Goal: Task Accomplishment & Management: Manage account settings

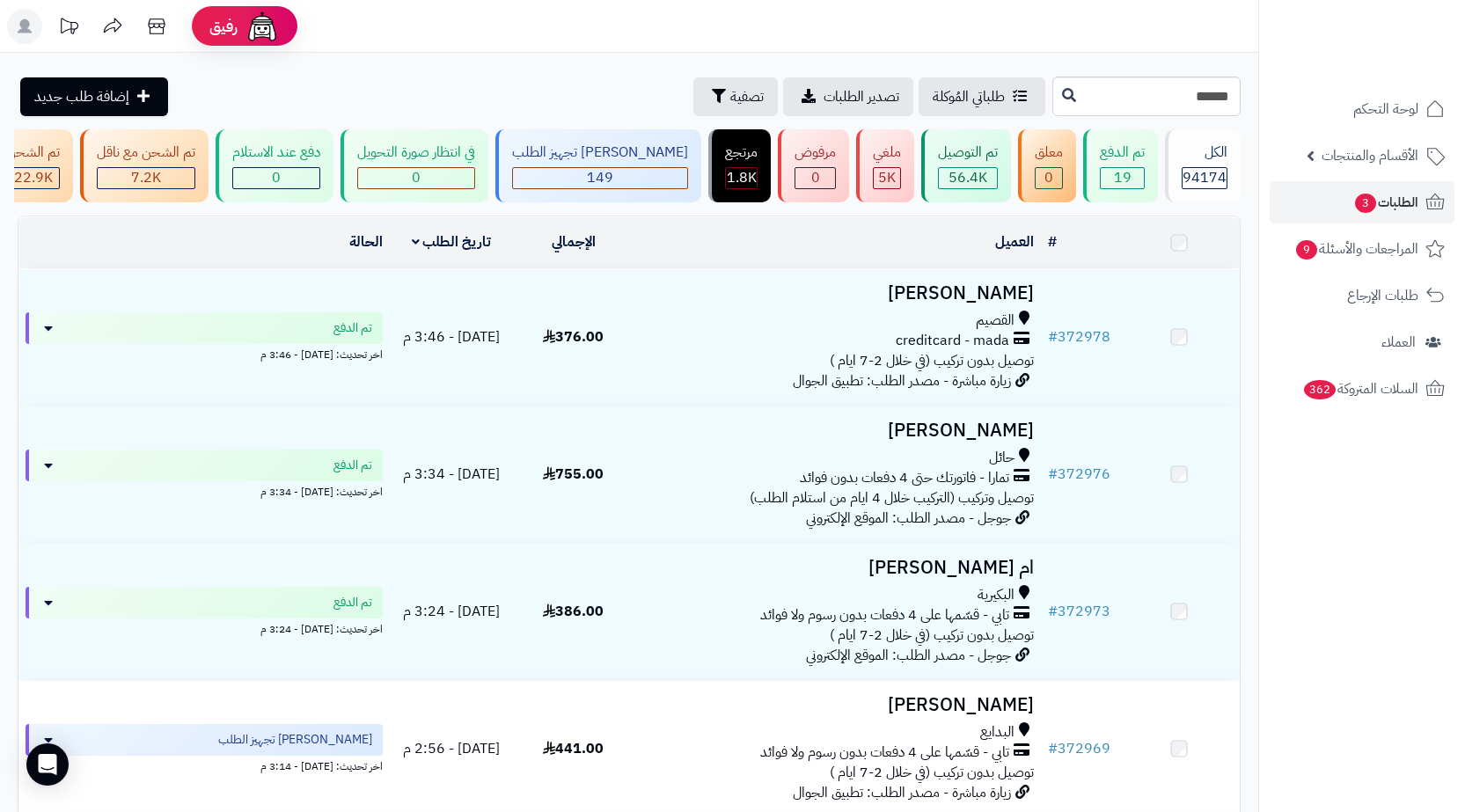
type input "******"
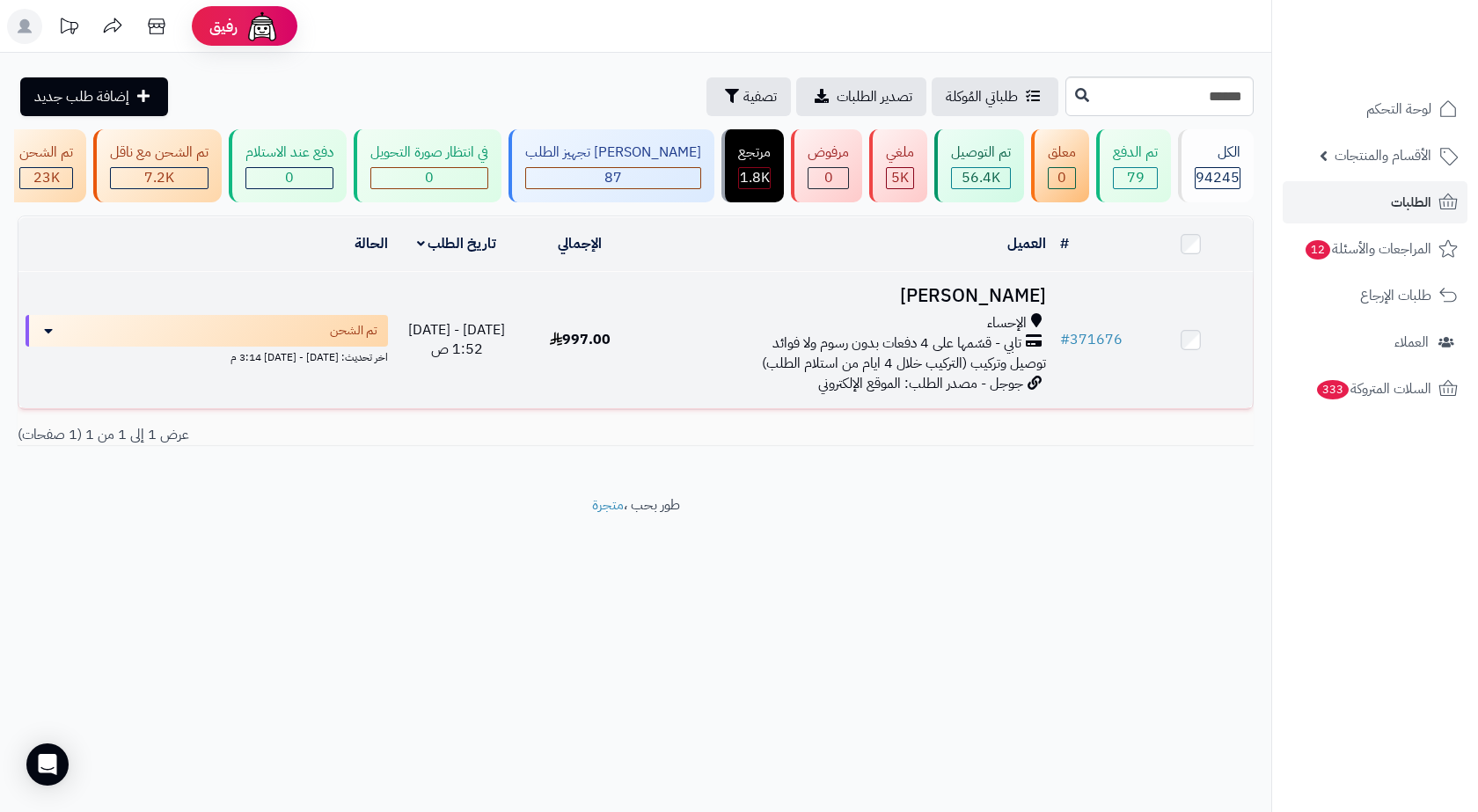
click at [1070, 305] on td "# 371676" at bounding box center [1091, 340] width 76 height 136
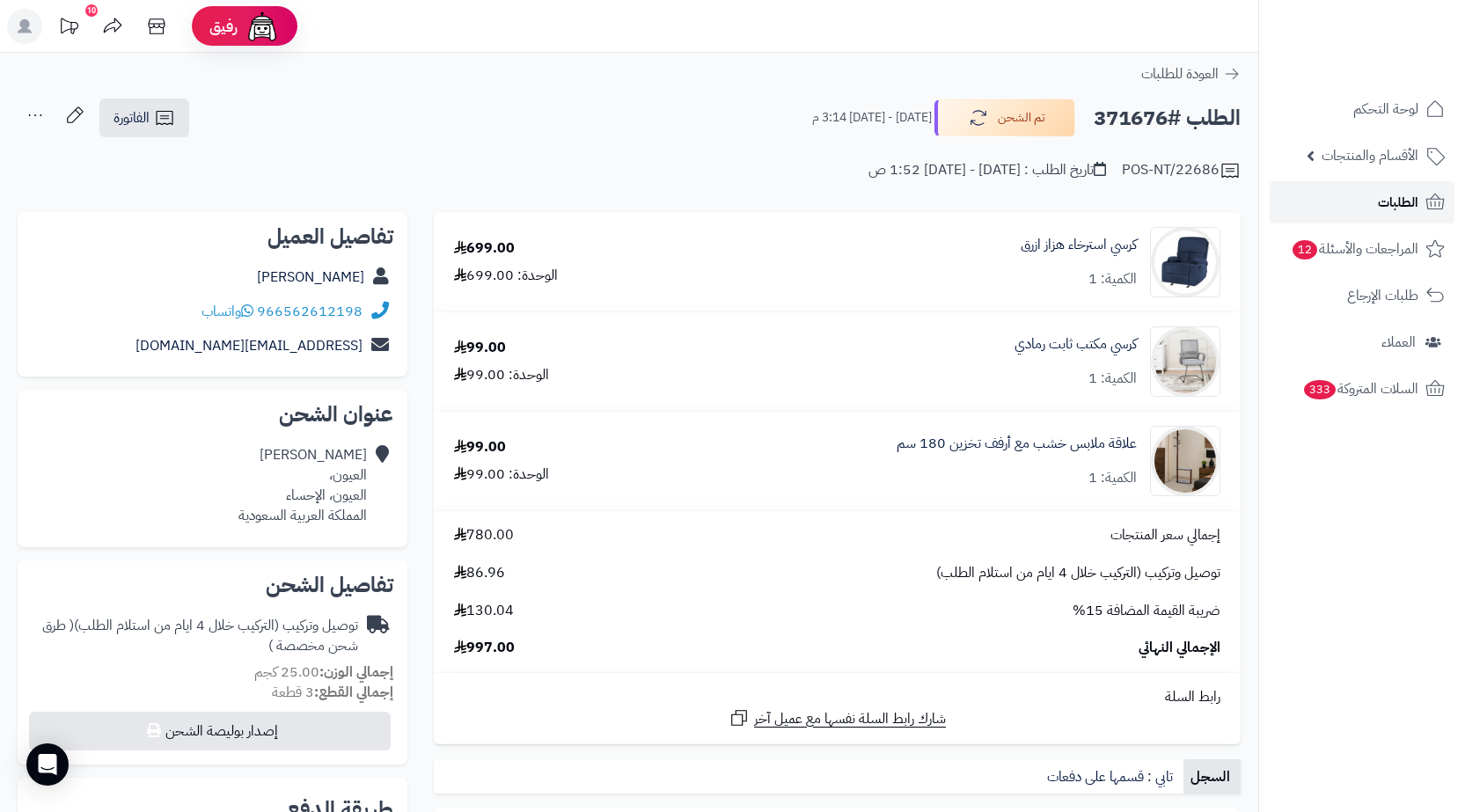
click at [1368, 192] on link "الطلبات" at bounding box center [1361, 201] width 185 height 42
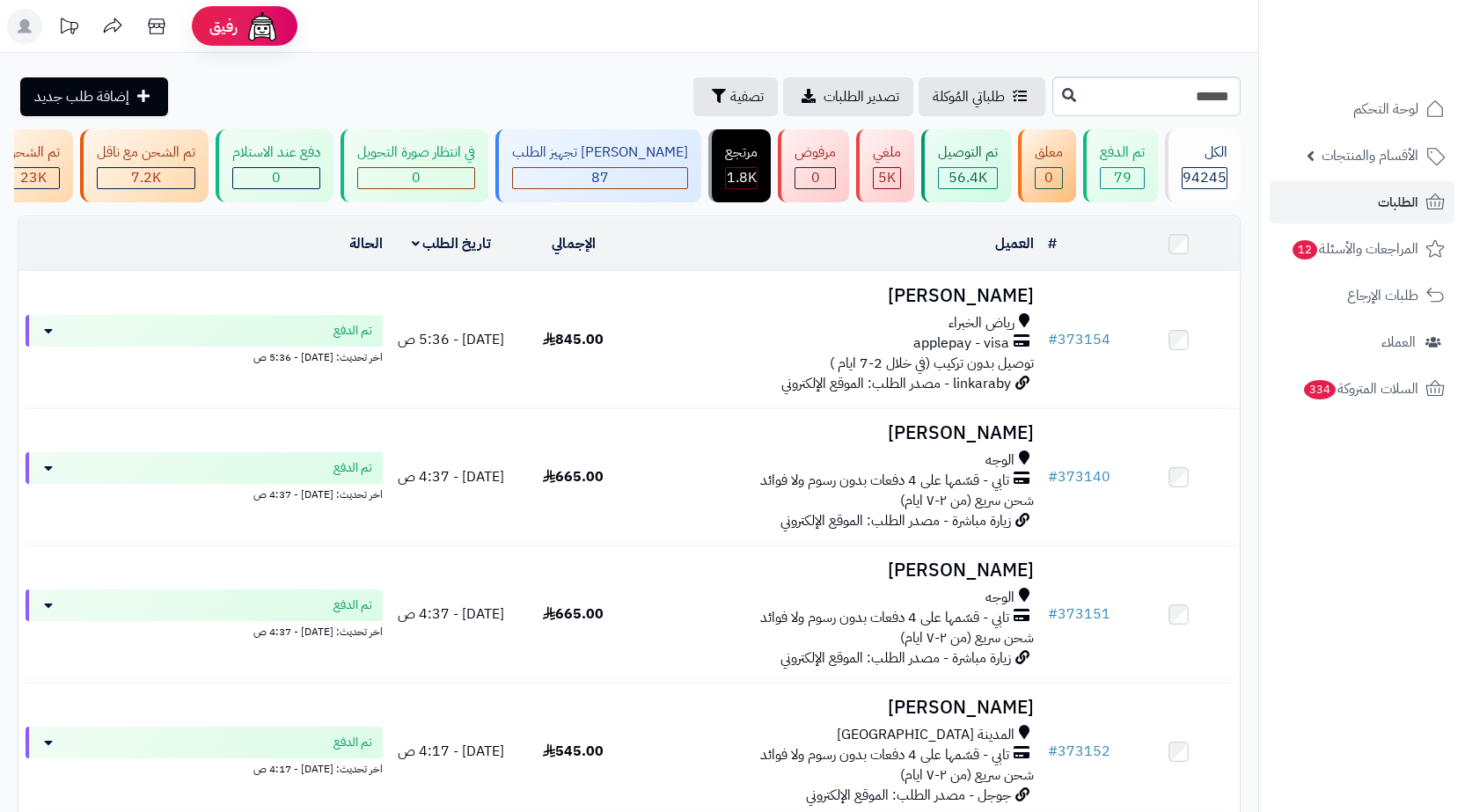
type input "******"
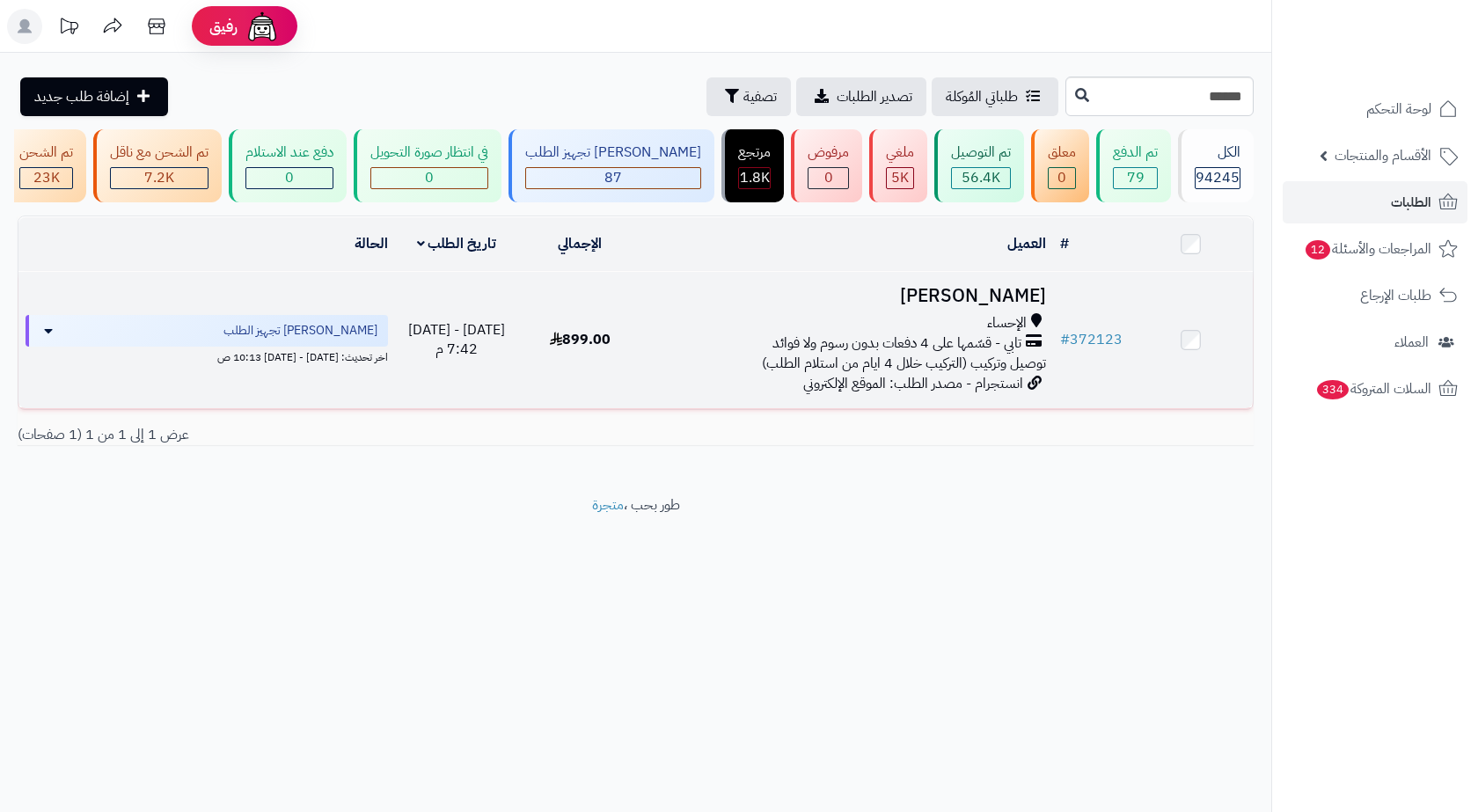
drag, startPoint x: 993, startPoint y: 341, endPoint x: 976, endPoint y: 339, distance: 17.1
click at [999, 352] on div "الإحساء تابي - قسّمها على 4 دفعات بدون رسوم ولا فوائد توصيل وتركيب (التركيب خلا…" at bounding box center [847, 342] width 396 height 60
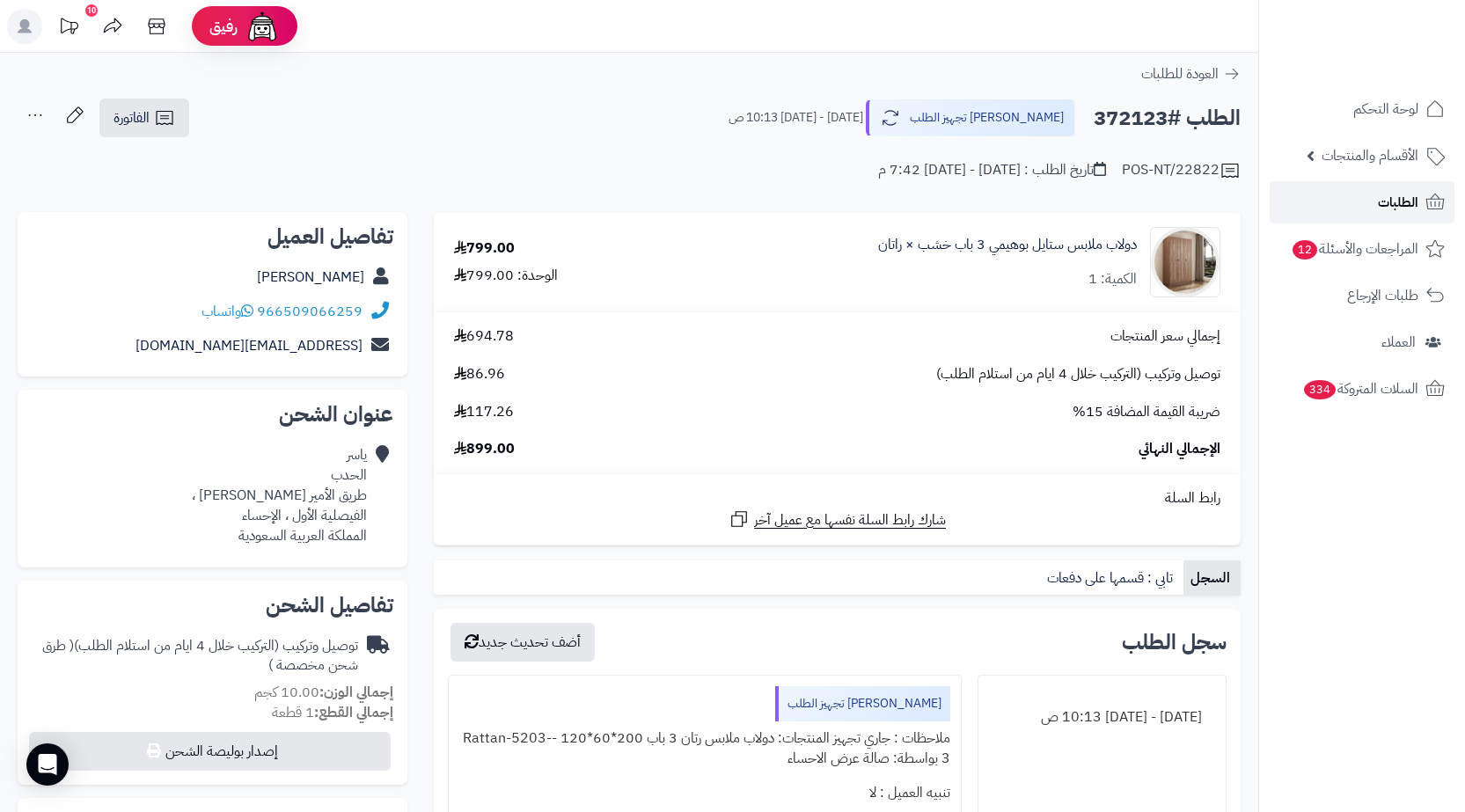
click at [1351, 193] on link "الطلبات" at bounding box center [1361, 201] width 185 height 42
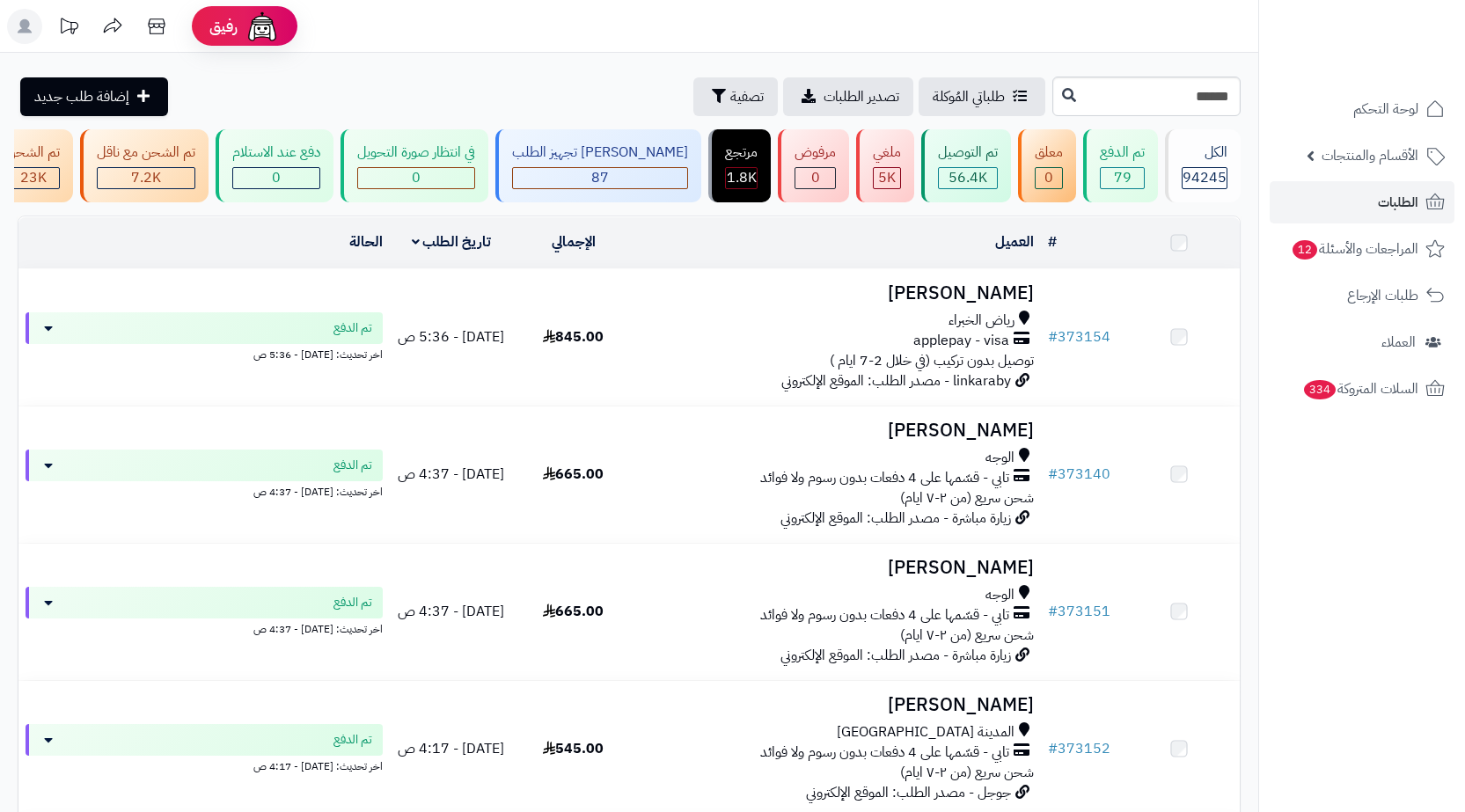
type input "******"
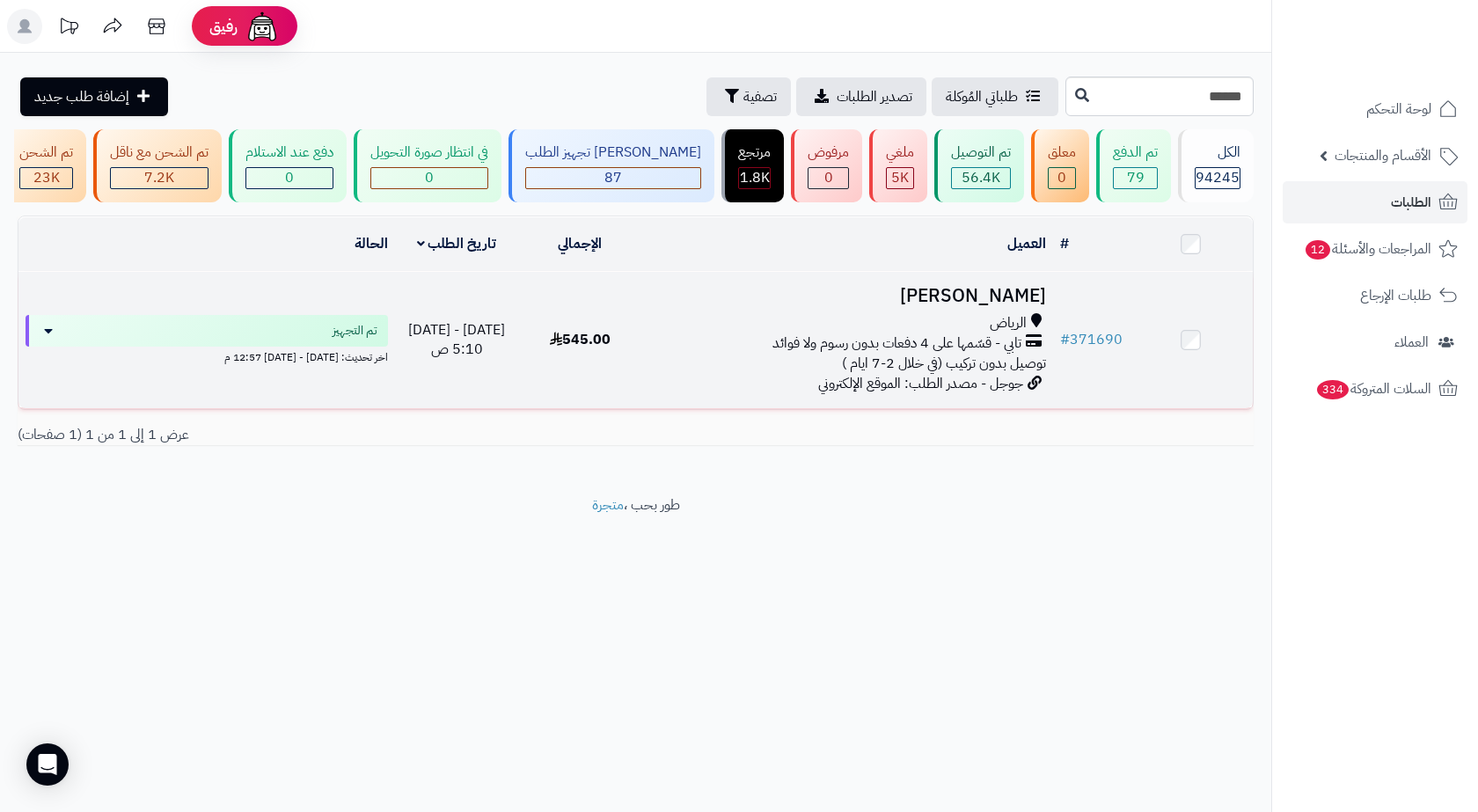
click at [910, 389] on span "جوجل - مصدر الطلب: الموقع الإلكتروني" at bounding box center [920, 383] width 205 height 21
click at [897, 306] on h3 "[PERSON_NAME]" at bounding box center [847, 296] width 396 height 20
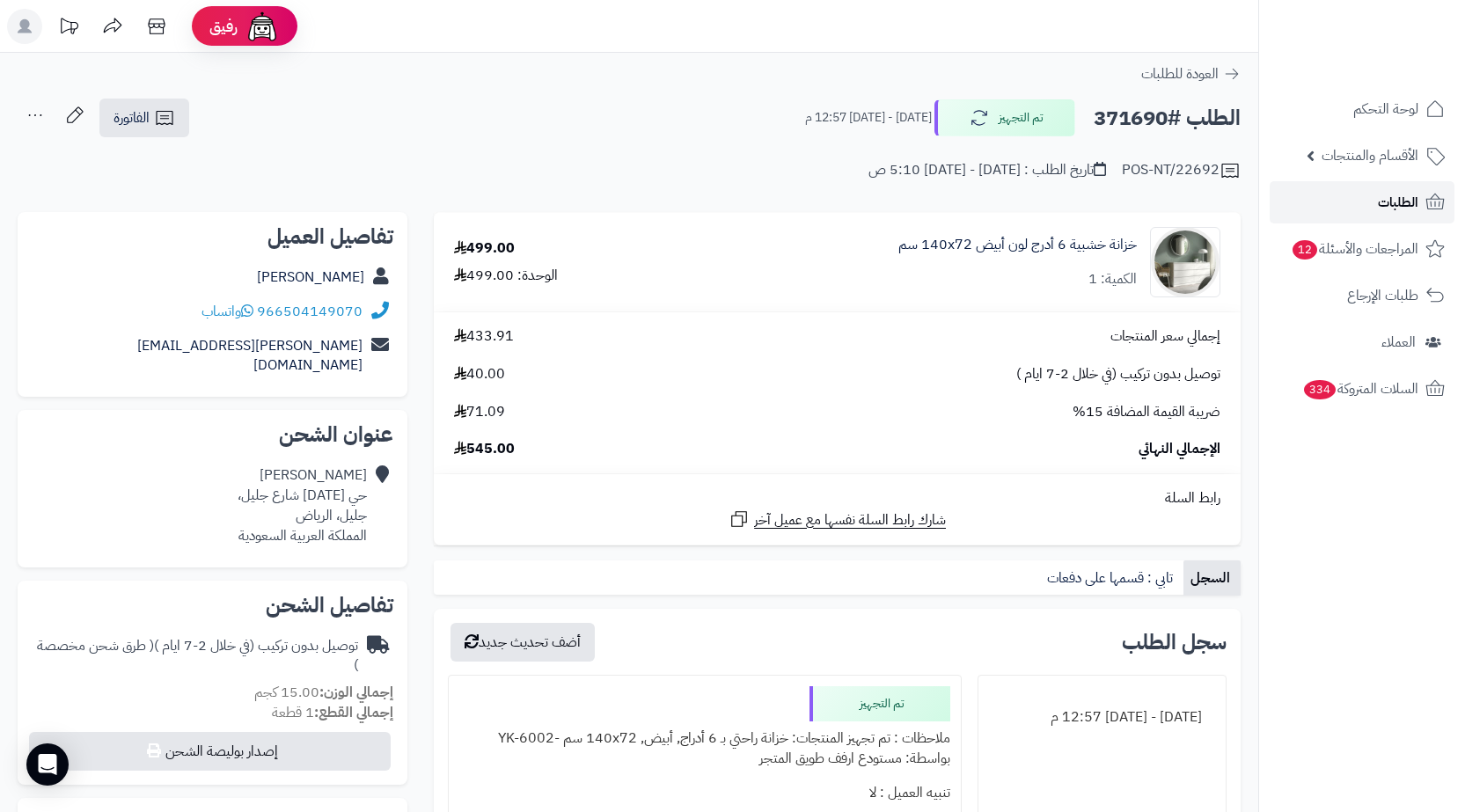
click at [1394, 208] on span "الطلبات" at bounding box center [1398, 202] width 41 height 25
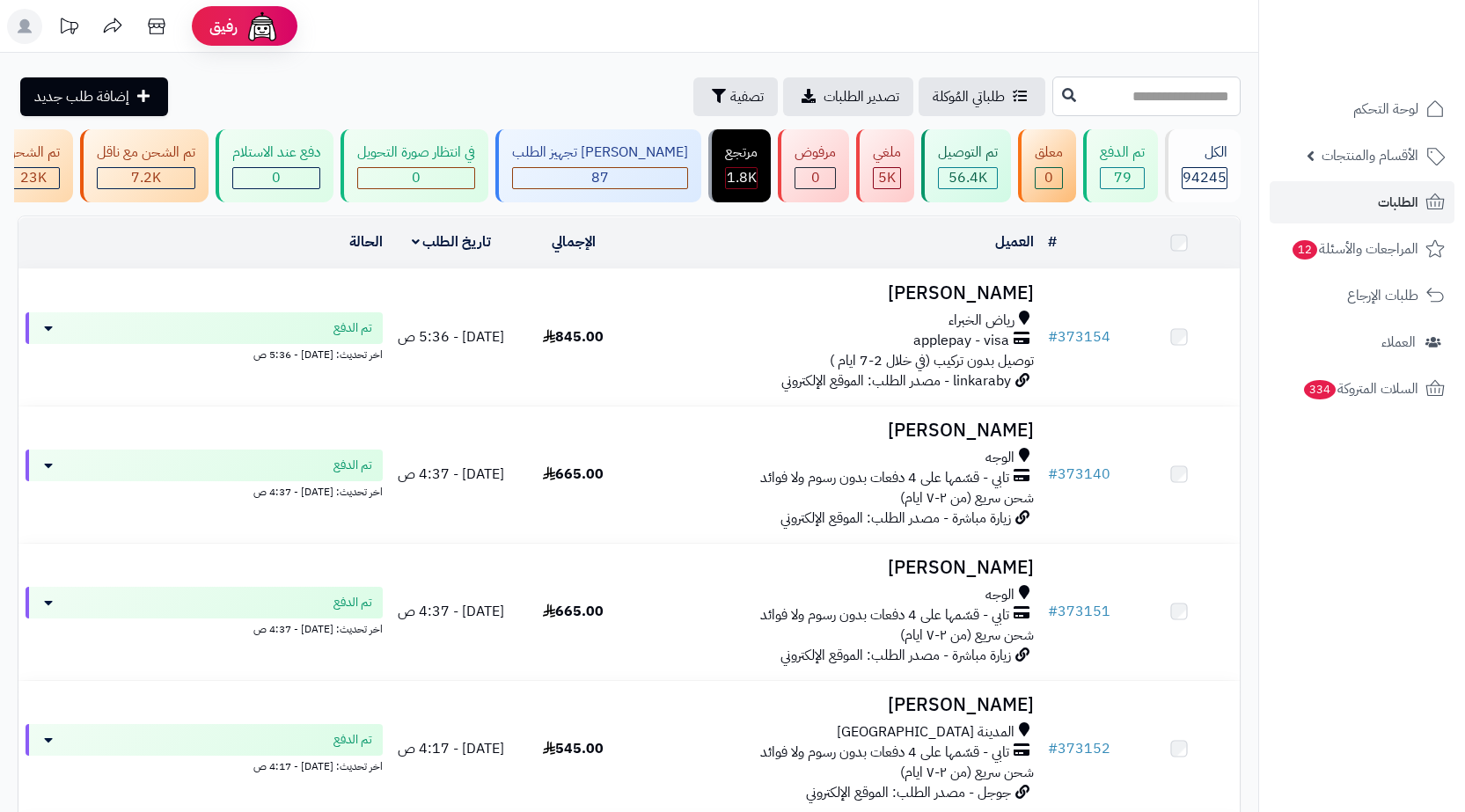
drag, startPoint x: 0, startPoint y: 0, endPoint x: 1100, endPoint y: 105, distance: 1105.0
click at [1098, 108] on input "text" at bounding box center [1146, 96] width 188 height 40
paste input "******"
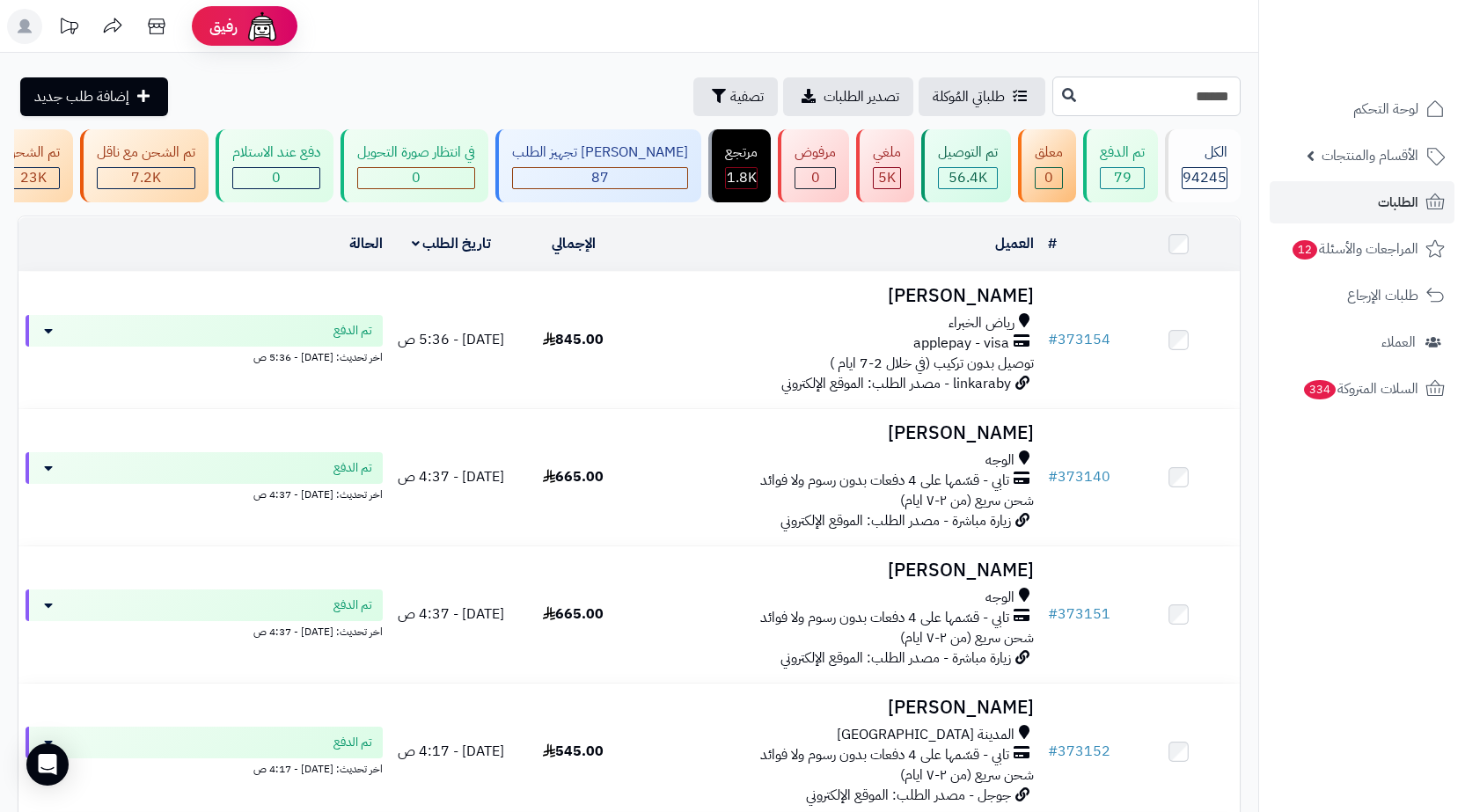
type input "******"
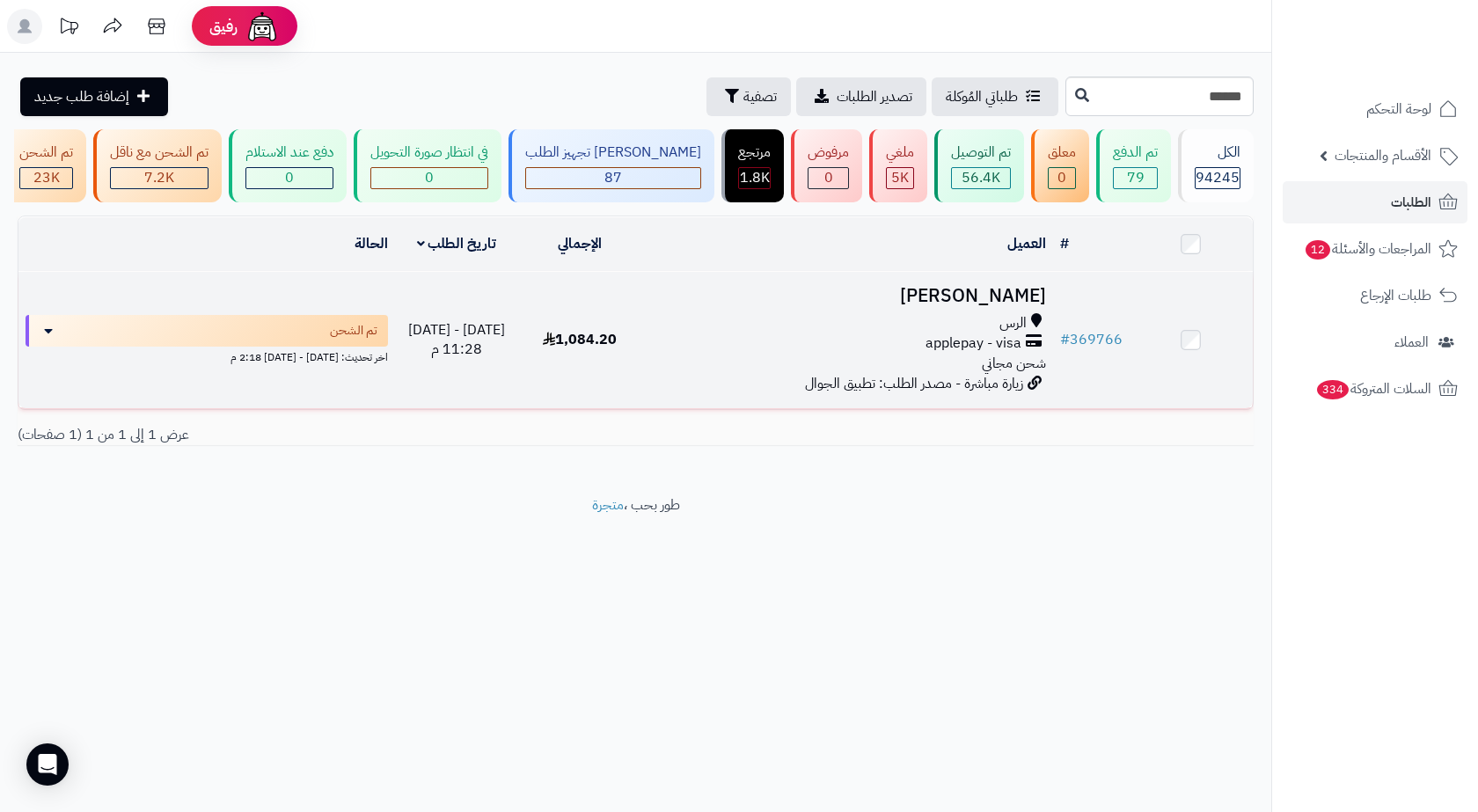
click at [830, 374] on div "الرس applepay - visa شحن مجاني" at bounding box center [847, 342] width 396 height 60
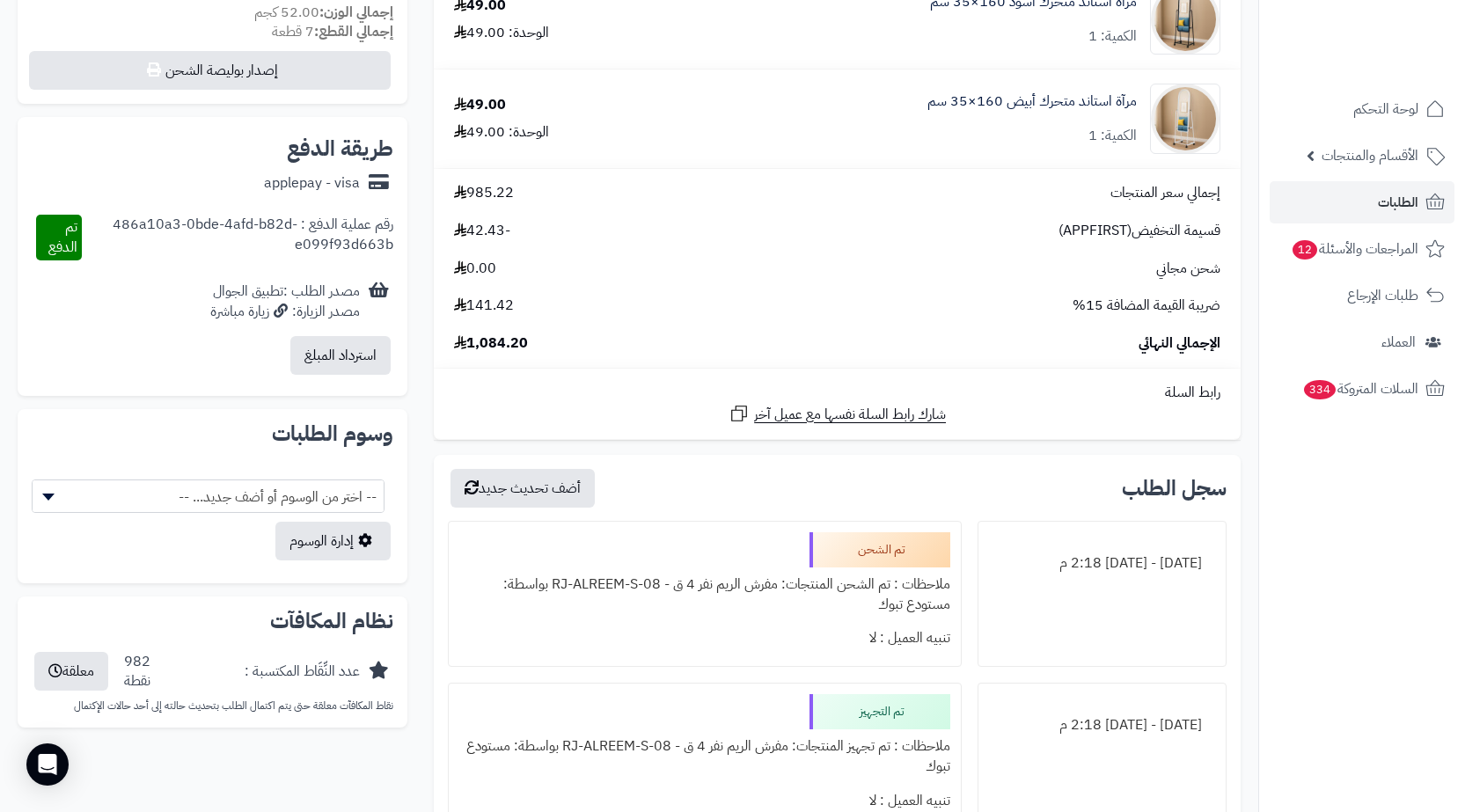
scroll to position [967, 0]
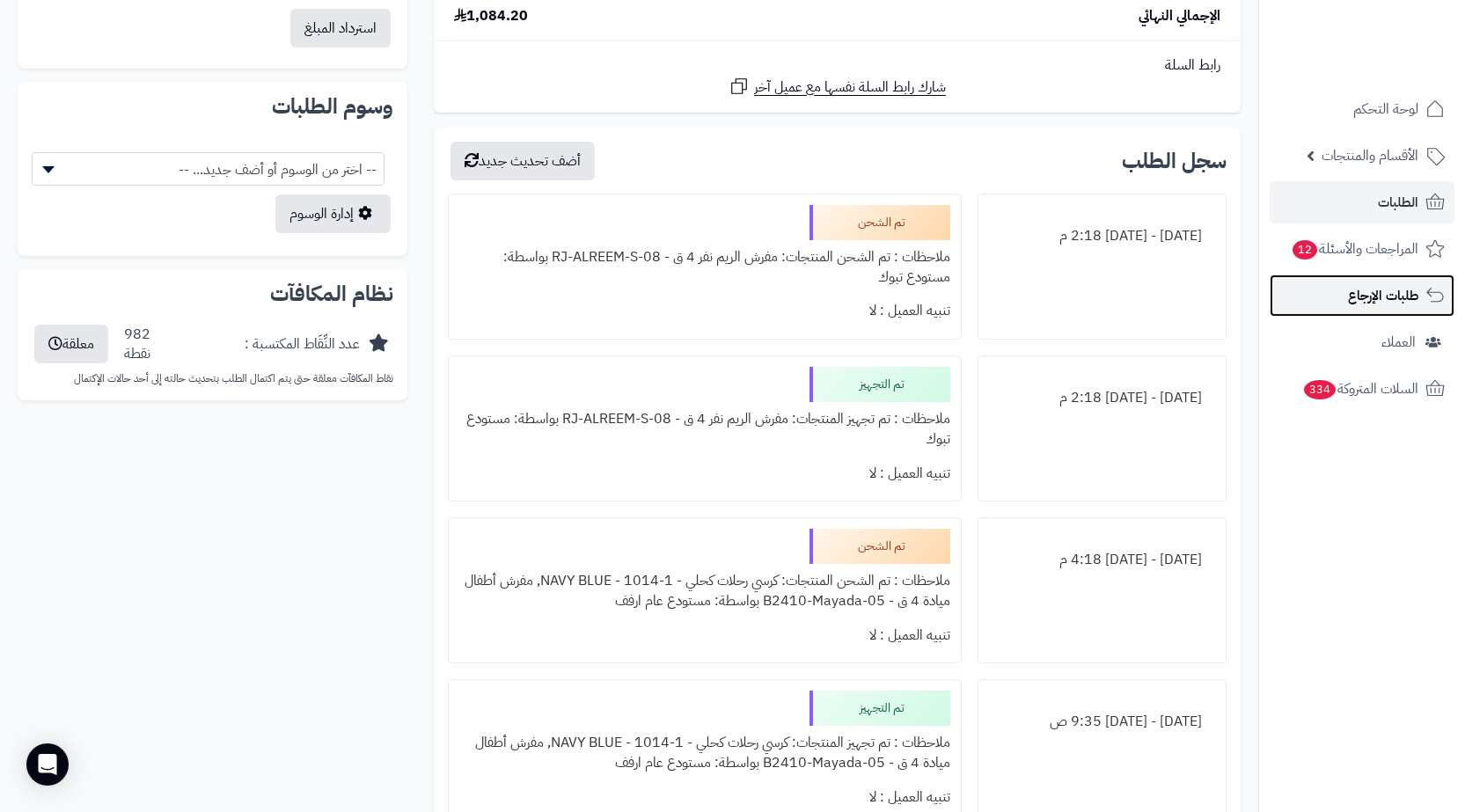
click at [1378, 277] on link "طلبات الإرجاع" at bounding box center [1361, 295] width 185 height 42
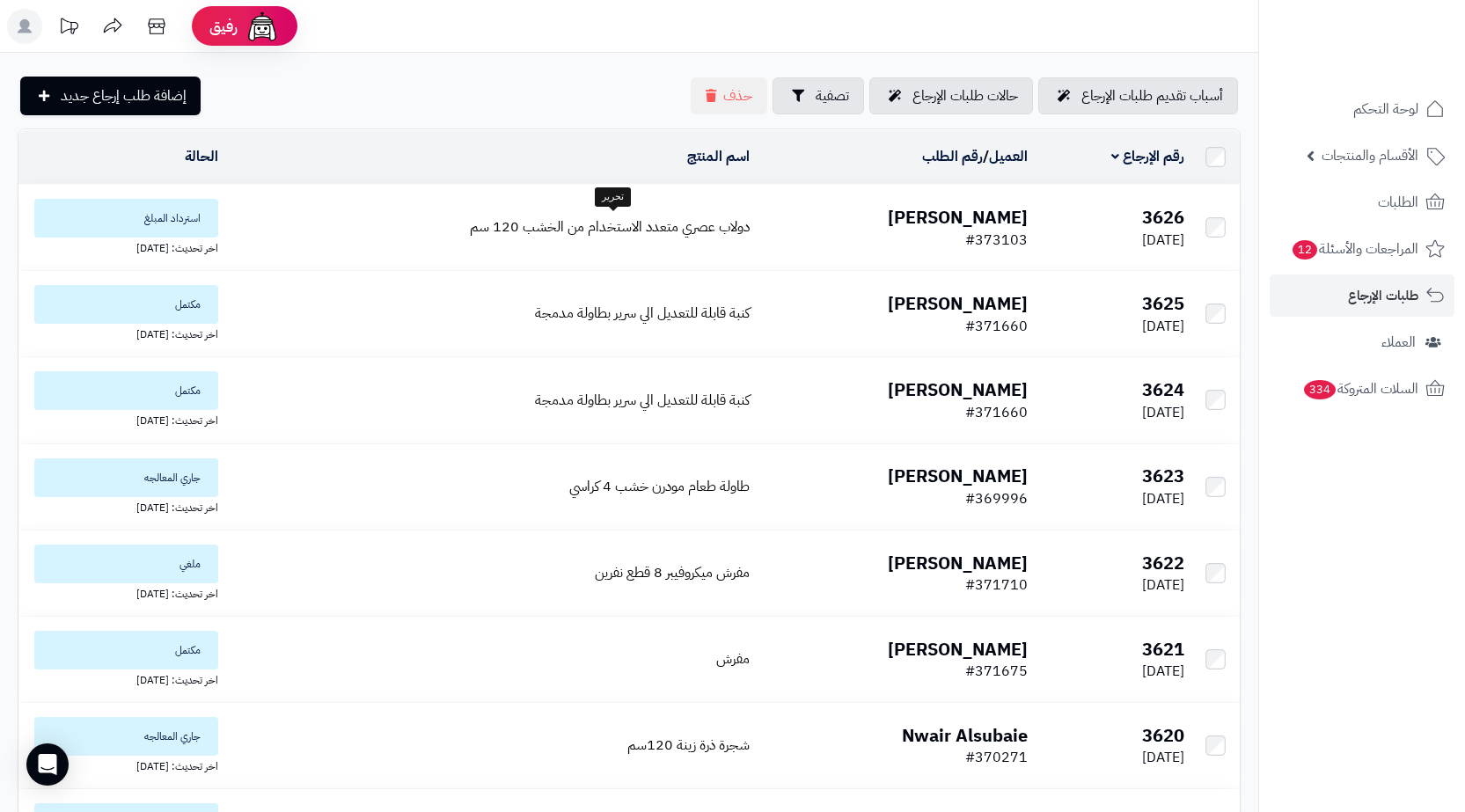
click at [577, 238] on td "دولاب عصري متعدد الاستخدام من الخشب 120 سم" at bounding box center [491, 227] width 531 height 85
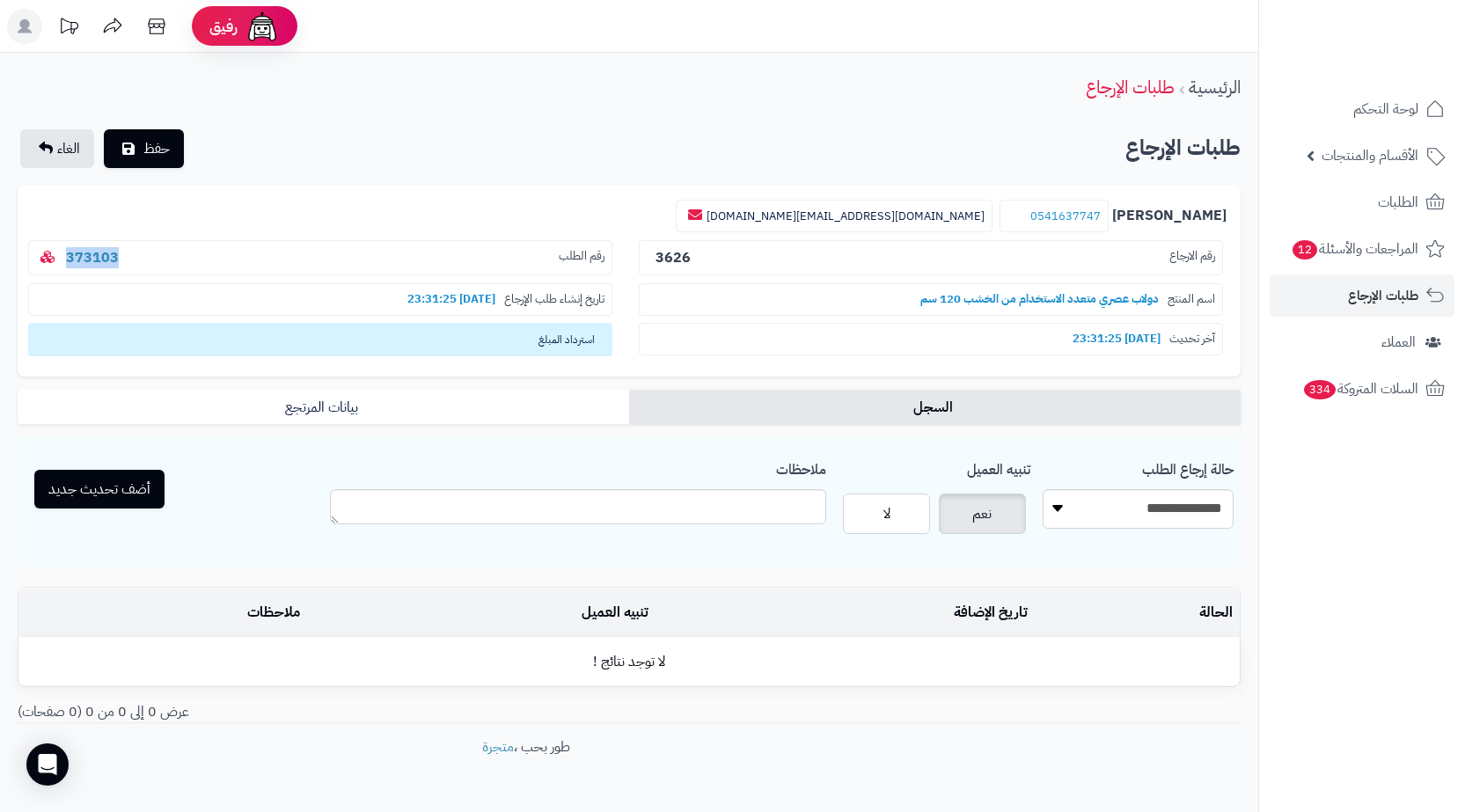
drag, startPoint x: 131, startPoint y: 257, endPoint x: 37, endPoint y: 264, distance: 94.3
click at [37, 264] on p "رقم الطلب 373103" at bounding box center [319, 258] width 584 height 36
copy link "373103"
copy link "541637747"
drag, startPoint x: 1015, startPoint y: 216, endPoint x: 1044, endPoint y: 227, distance: 31.0
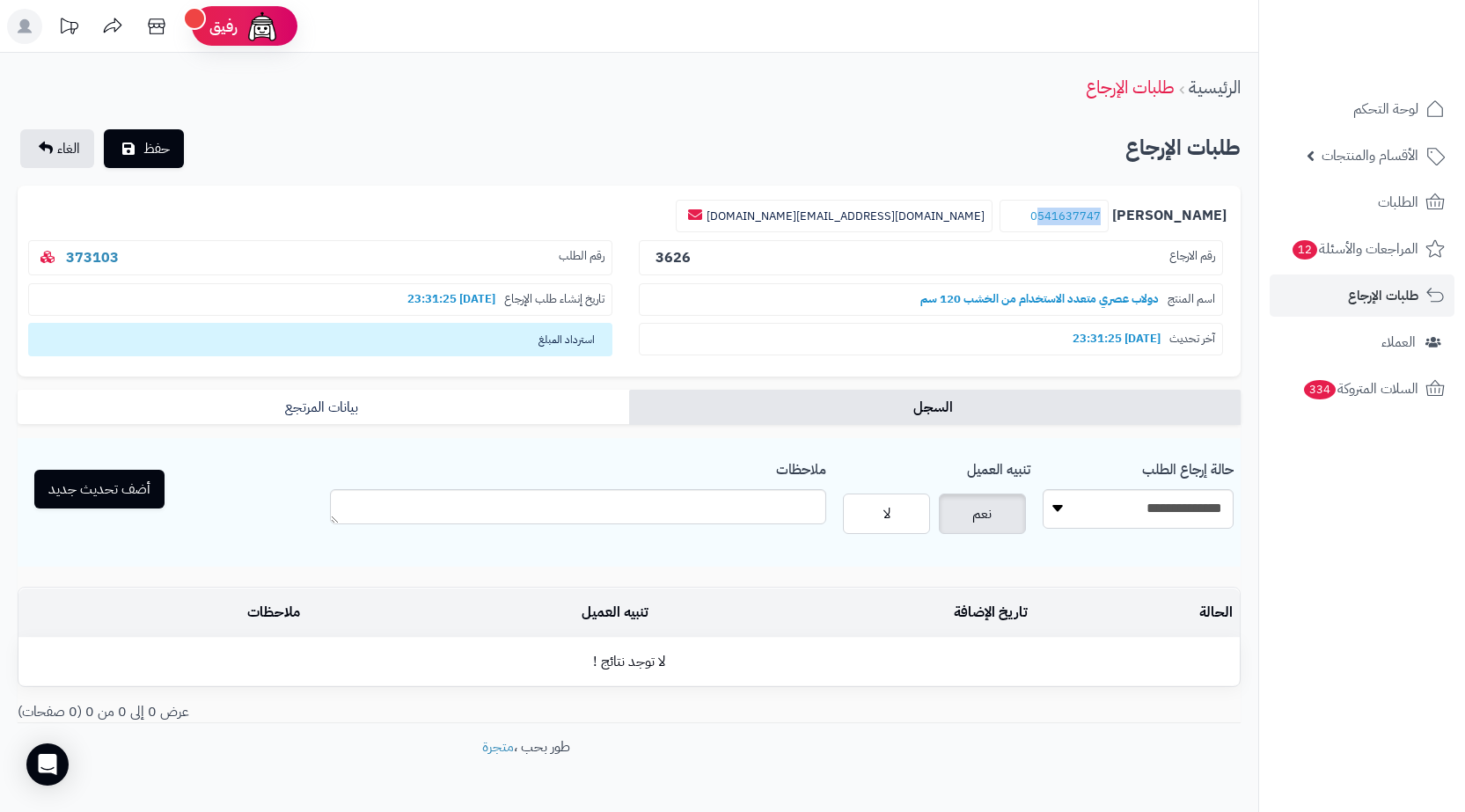
click at [1044, 227] on small "0541637747" at bounding box center [1053, 216] width 109 height 33
drag, startPoint x: 173, startPoint y: 260, endPoint x: 59, endPoint y: 248, distance: 114.6
click at [59, 248] on p "رقم الطلب 373103" at bounding box center [319, 258] width 584 height 36
copy link "373103"
click at [1163, 492] on select "**********" at bounding box center [1138, 509] width 191 height 40
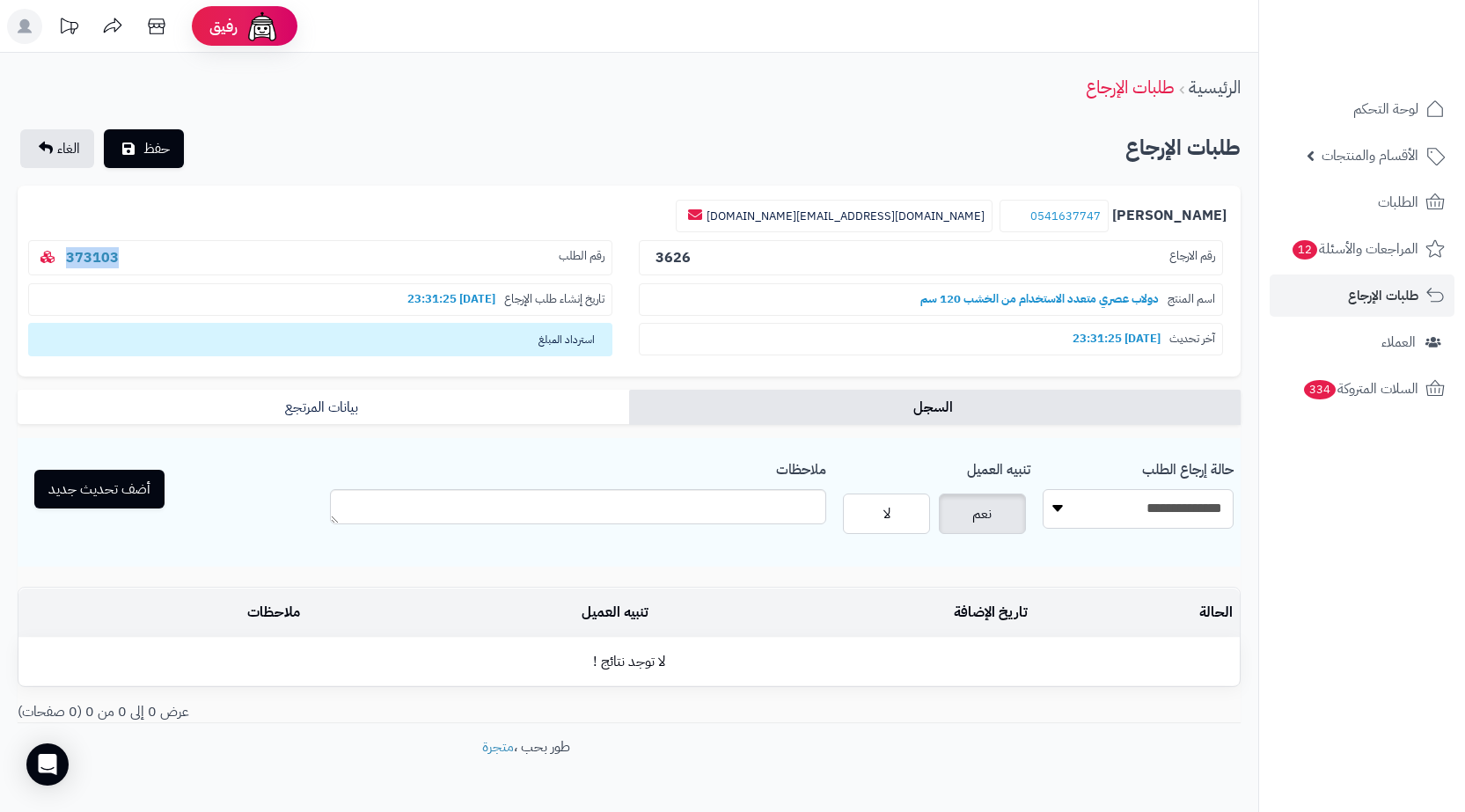
select select "*"
click at [1043, 489] on select "**********" at bounding box center [1138, 509] width 191 height 40
click at [145, 477] on button "أضف تحديث جديد" at bounding box center [99, 488] width 130 height 39
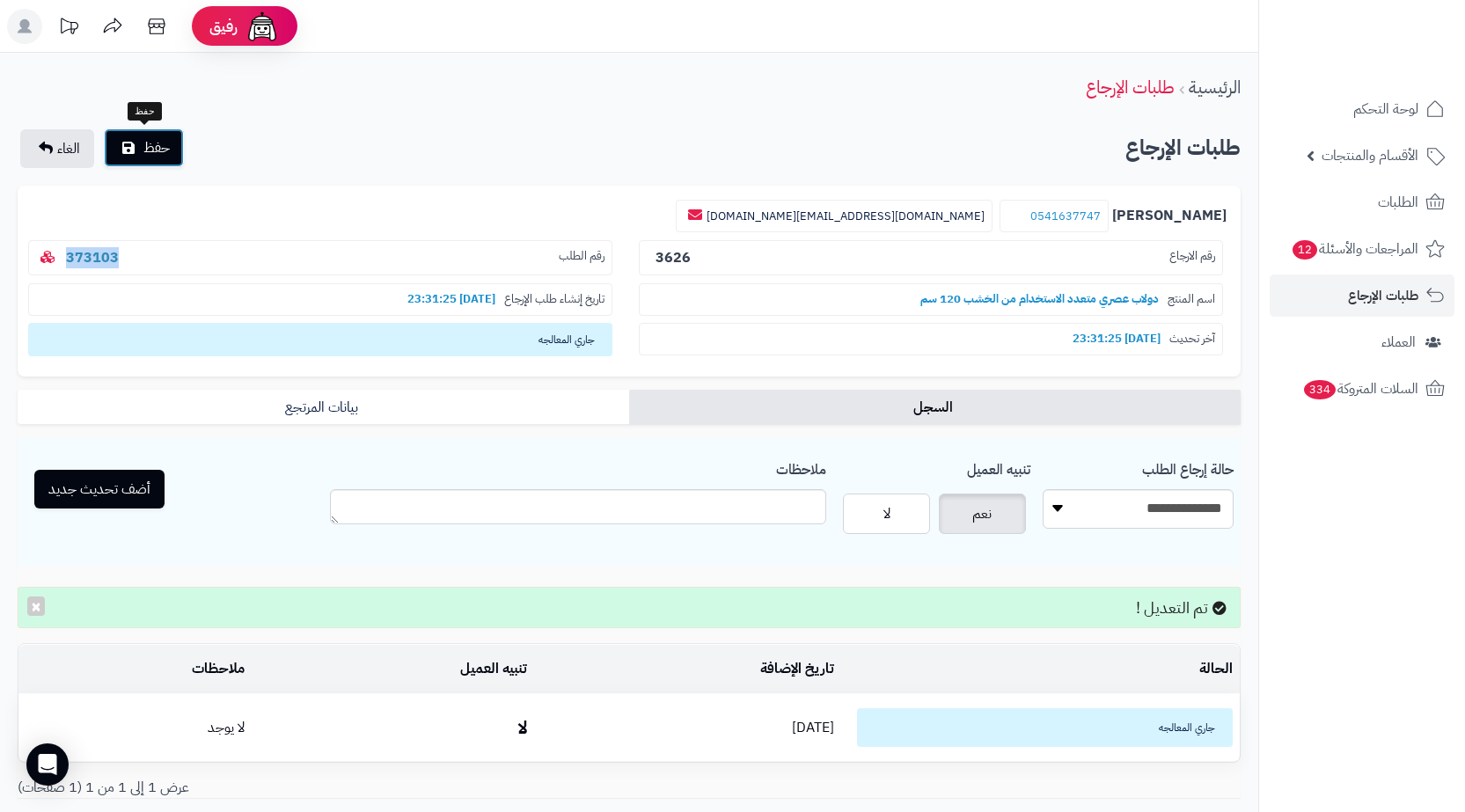
click at [136, 142] on button "حفظ" at bounding box center [144, 148] width 80 height 39
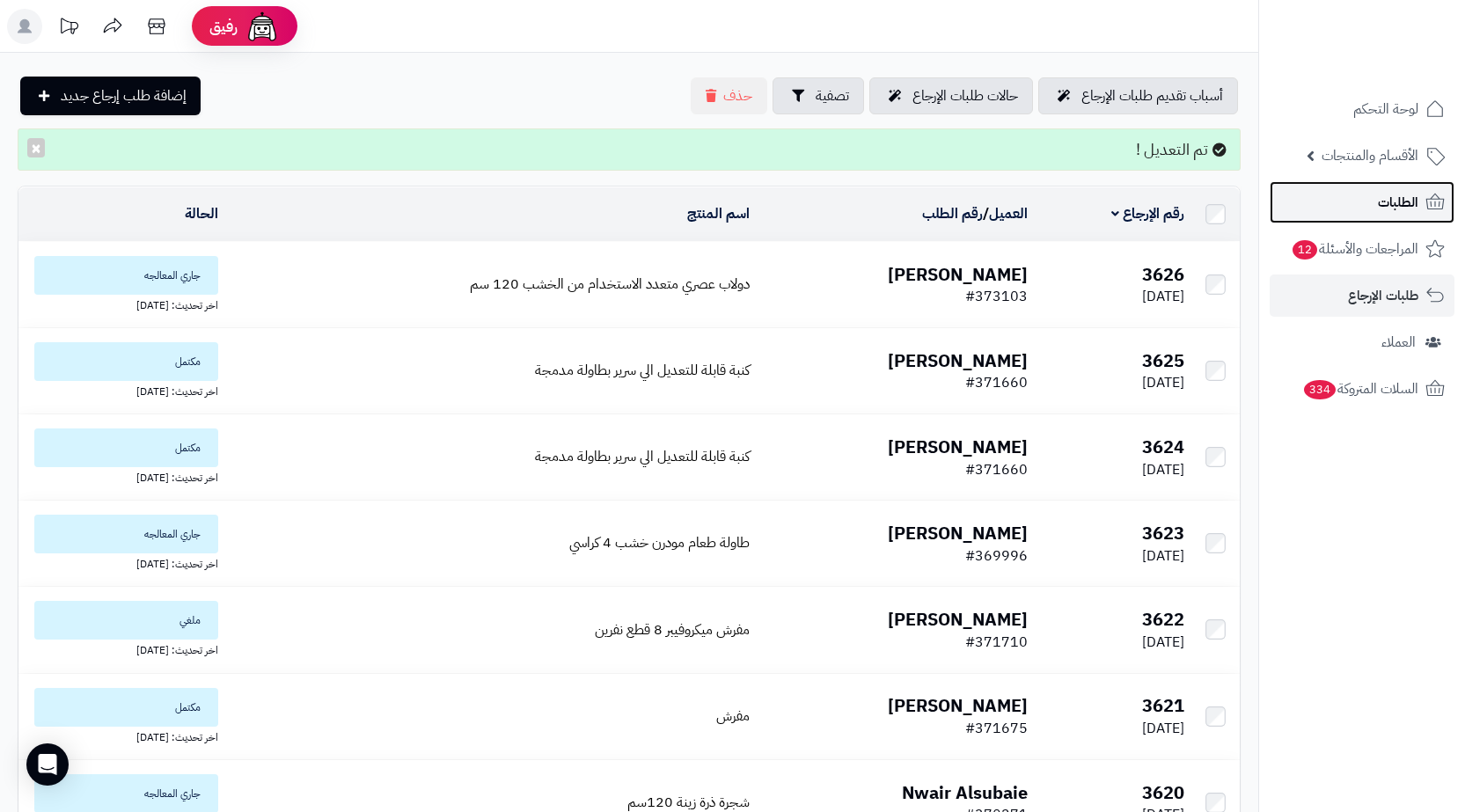
click at [1360, 213] on link "الطلبات" at bounding box center [1361, 201] width 185 height 42
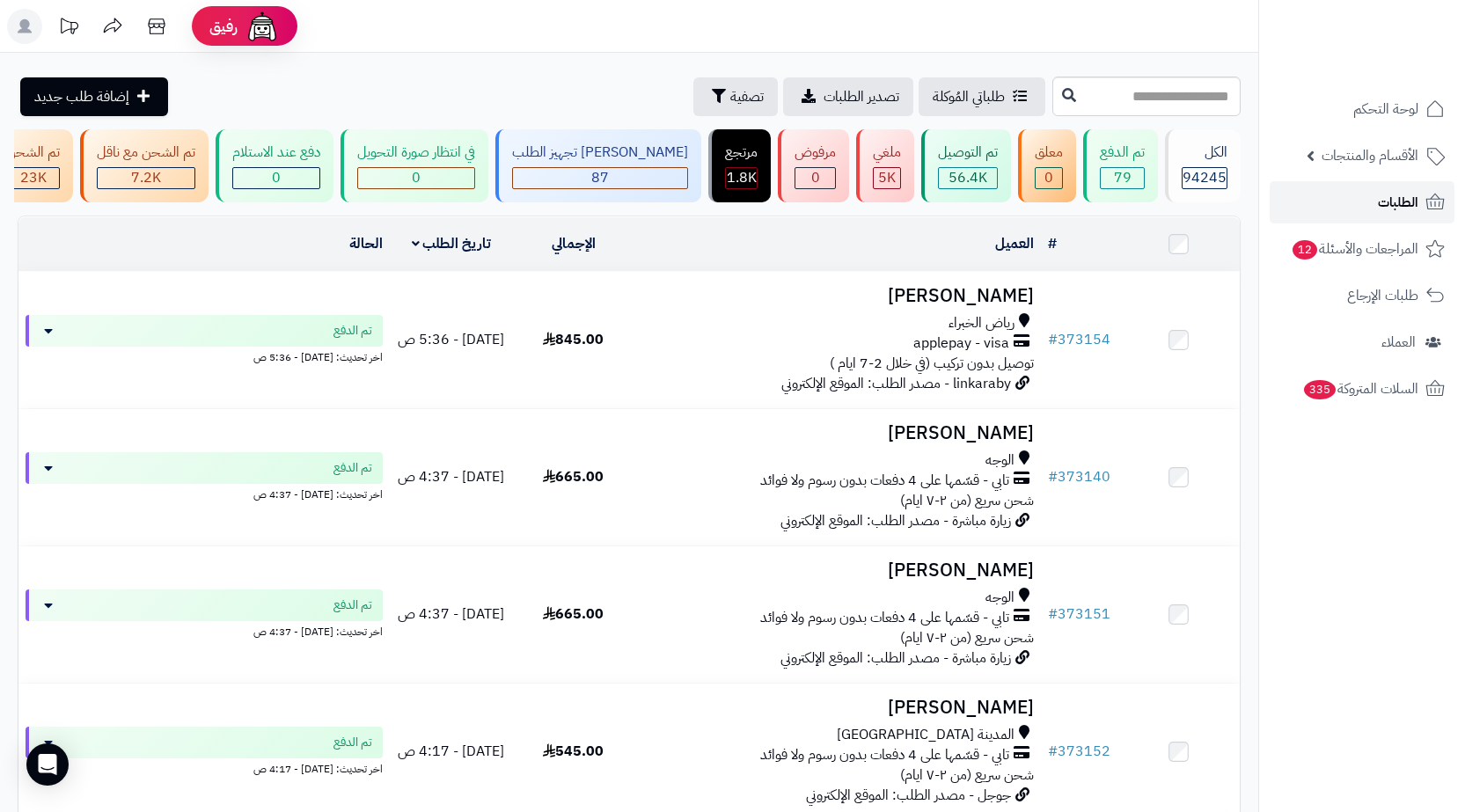
click at [1312, 204] on link "الطلبات" at bounding box center [1361, 201] width 185 height 42
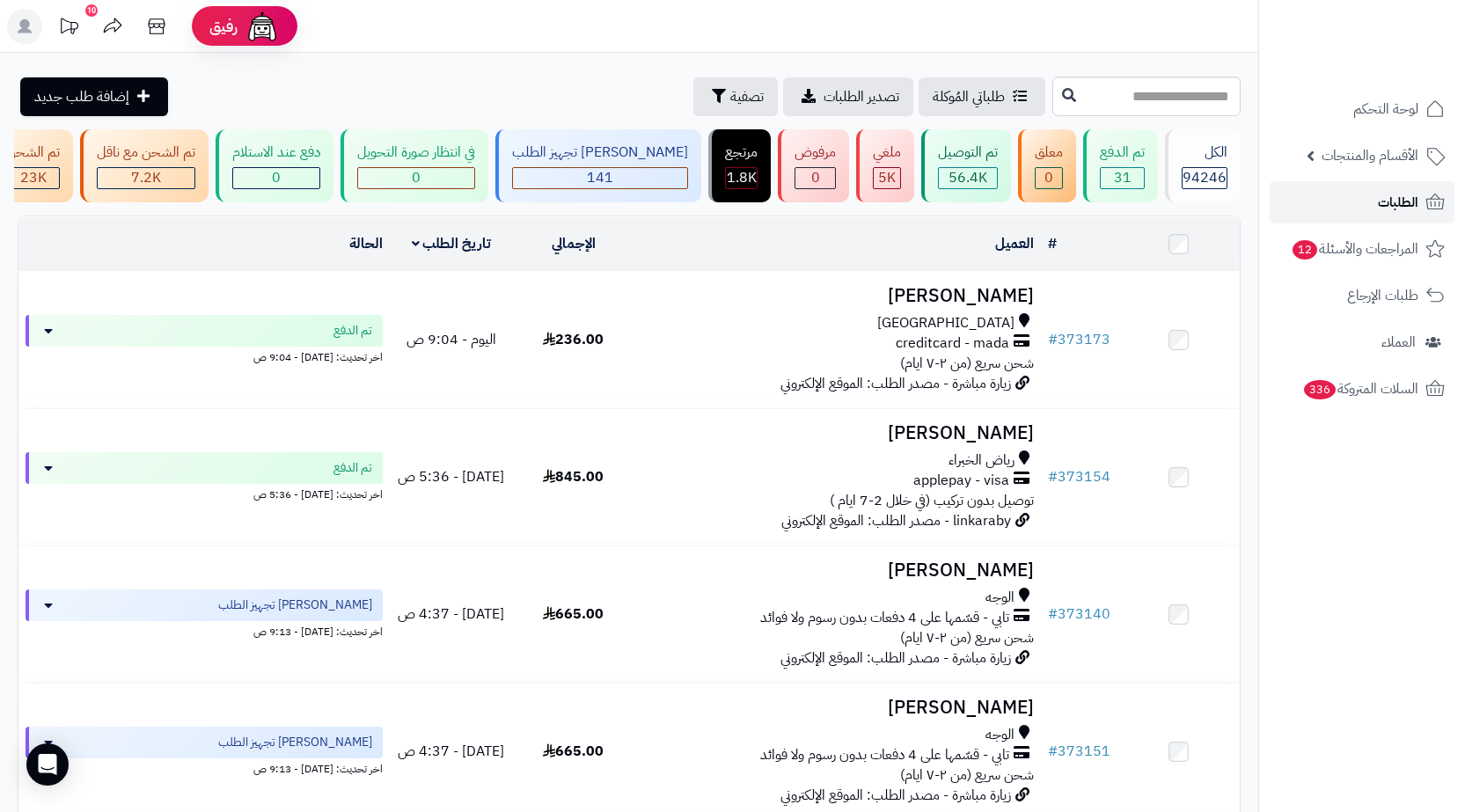
click at [1302, 205] on link "الطلبات" at bounding box center [1361, 201] width 185 height 42
